Goal: Navigation & Orientation: Find specific page/section

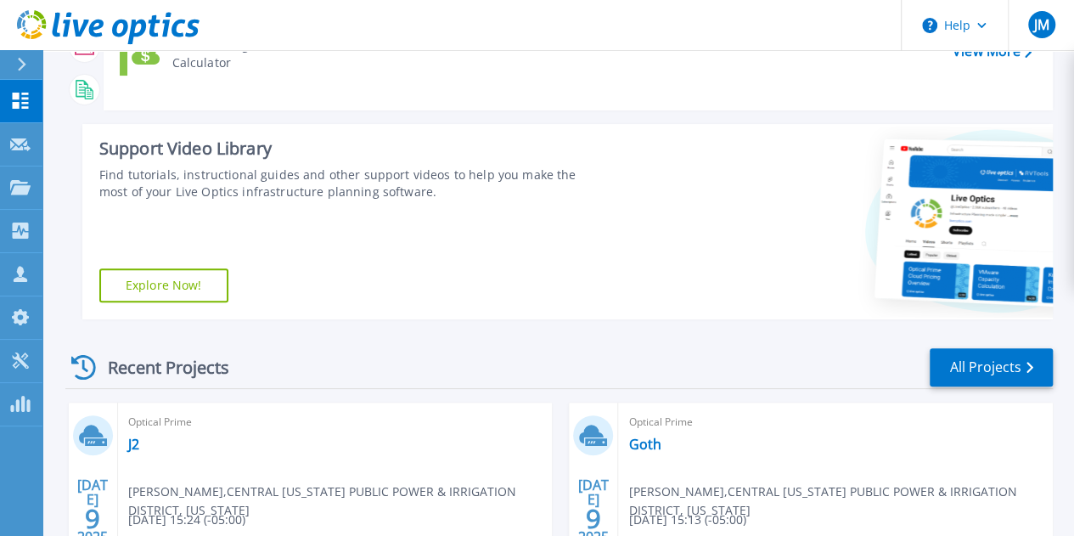
scroll to position [255, 0]
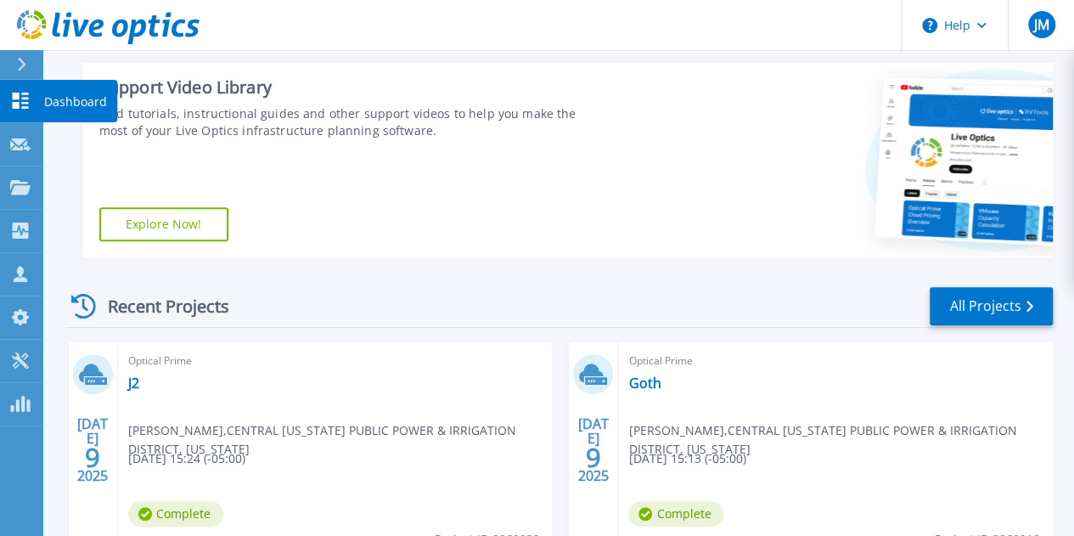
click at [106, 102] on div "Dashboard" at bounding box center [80, 101] width 76 height 42
